Goal: Information Seeking & Learning: Find contact information

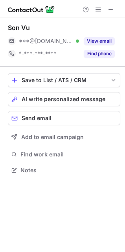
scroll to position [4, 4]
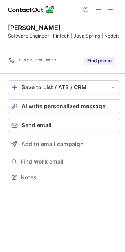
scroll to position [4, 4]
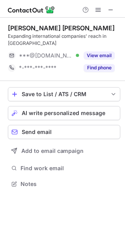
scroll to position [178, 125]
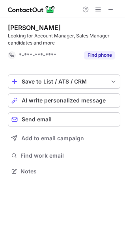
scroll to position [166, 125]
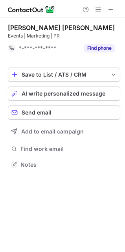
scroll to position [159, 125]
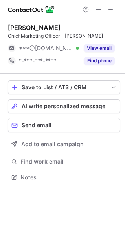
scroll to position [4, 4]
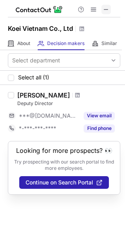
click at [110, 9] on button at bounding box center [106, 9] width 9 height 9
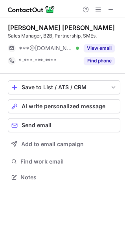
scroll to position [171, 125]
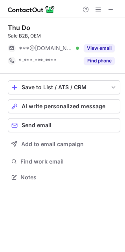
scroll to position [4, 4]
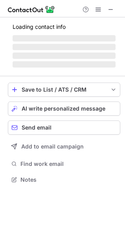
scroll to position [178, 125]
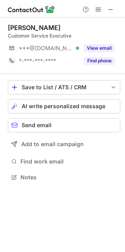
scroll to position [171, 125]
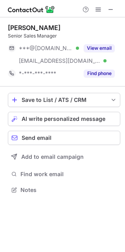
scroll to position [184, 125]
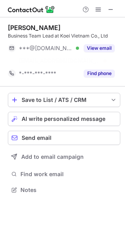
scroll to position [171, 125]
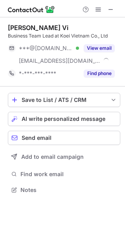
scroll to position [184, 125]
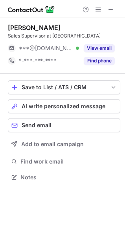
scroll to position [171, 125]
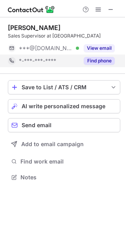
click at [86, 59] on button "Find phone" at bounding box center [99, 61] width 31 height 8
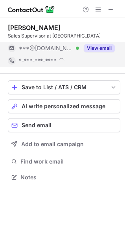
click at [93, 48] on button "View email" at bounding box center [99, 48] width 31 height 8
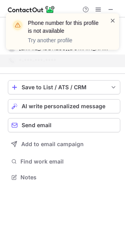
click at [115, 19] on span at bounding box center [113, 21] width 6 height 8
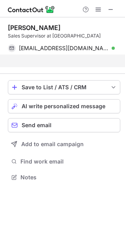
scroll to position [159, 125]
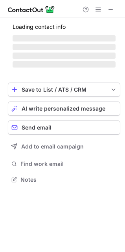
scroll to position [4, 4]
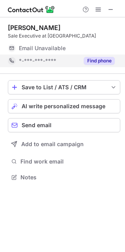
click at [98, 61] on button "Find phone" at bounding box center [99, 61] width 31 height 8
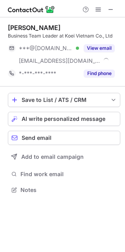
scroll to position [184, 125]
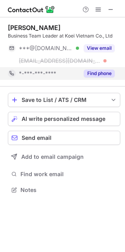
click at [113, 76] on button "Find phone" at bounding box center [99, 73] width 31 height 8
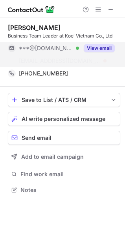
click at [92, 51] on button "View email" at bounding box center [99, 48] width 31 height 8
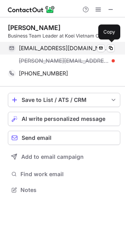
click at [72, 49] on span "ttnhiepkoei@gmail.com" at bounding box center [64, 48] width 90 height 7
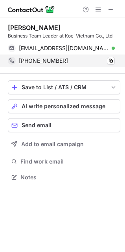
scroll to position [4, 4]
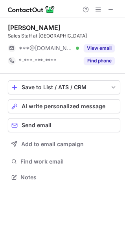
scroll to position [171, 125]
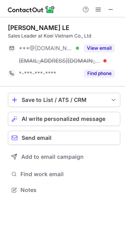
scroll to position [184, 125]
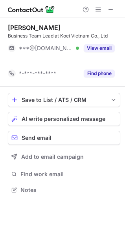
scroll to position [171, 125]
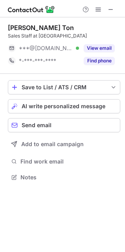
scroll to position [171, 125]
